Goal: Task Accomplishment & Management: Manage account settings

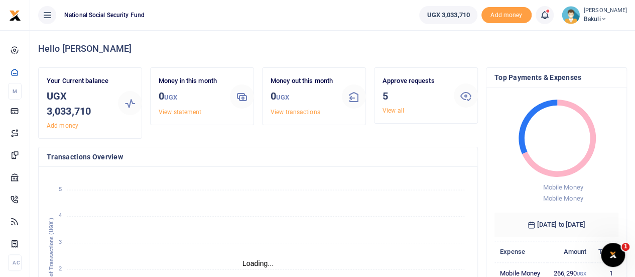
scroll to position [8, 8]
click at [601, 17] on icon at bounding box center [604, 19] width 6 height 7
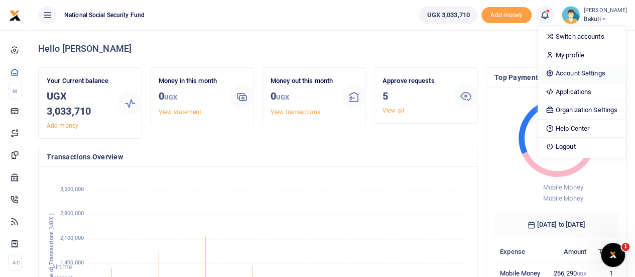
click at [585, 78] on link "Account Settings" at bounding box center [582, 73] width 88 height 14
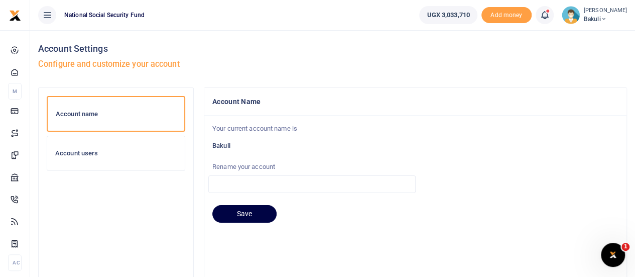
click at [73, 153] on h6 "Account users" at bounding box center [116, 153] width 122 height 8
